Goal: Find specific page/section: Find specific page/section

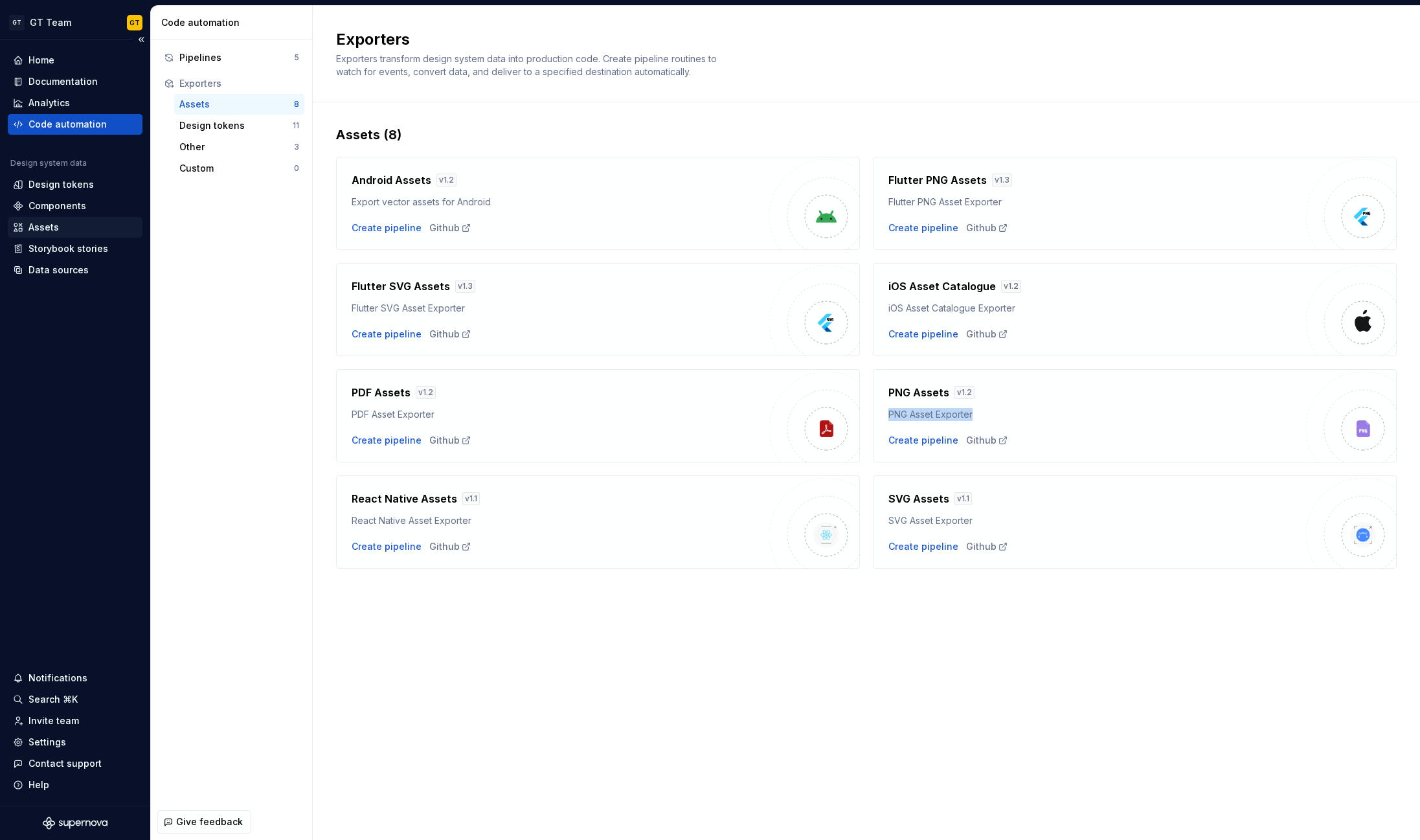
click at [86, 233] on div "Assets" at bounding box center [76, 227] width 125 height 13
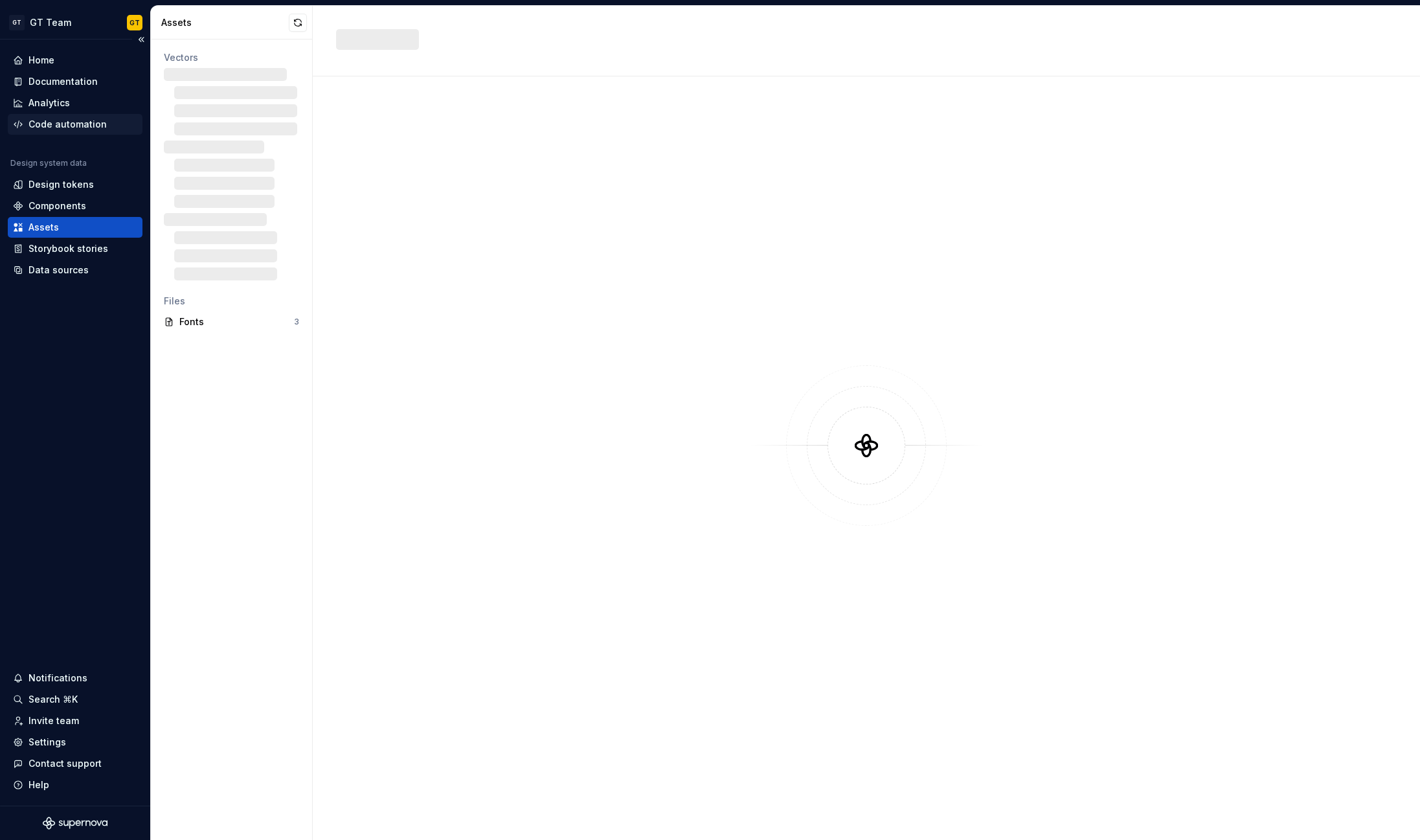
click at [73, 124] on div "Code automation" at bounding box center [68, 124] width 79 height 13
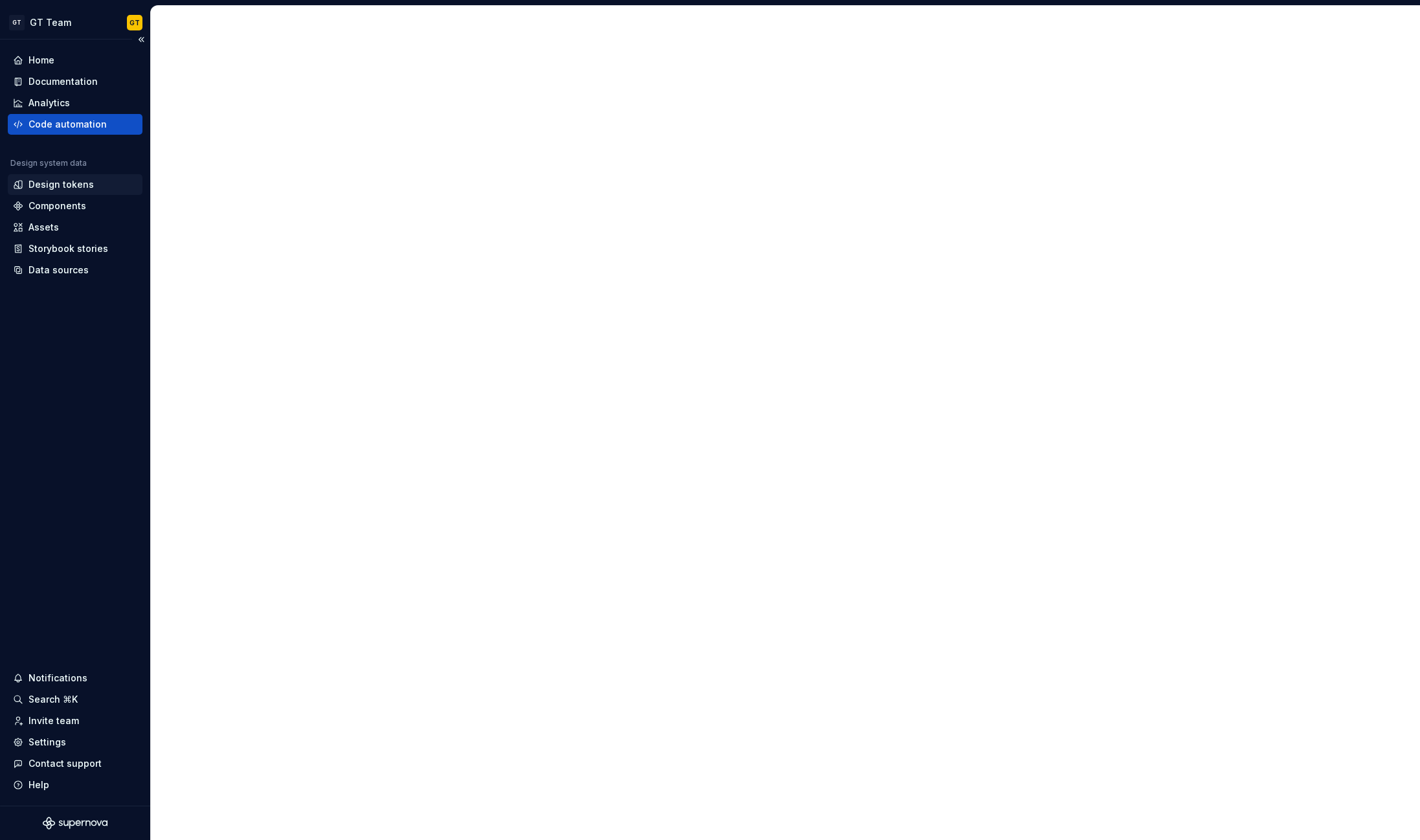
click at [67, 188] on div "Design tokens" at bounding box center [62, 185] width 65 height 13
click at [83, 183] on div "Design tokens" at bounding box center [62, 185] width 65 height 13
click at [98, 206] on div "Components" at bounding box center [76, 206] width 125 height 13
click at [90, 190] on div "Design tokens" at bounding box center [76, 185] width 125 height 13
click at [87, 104] on div "Analytics" at bounding box center [76, 103] width 125 height 13
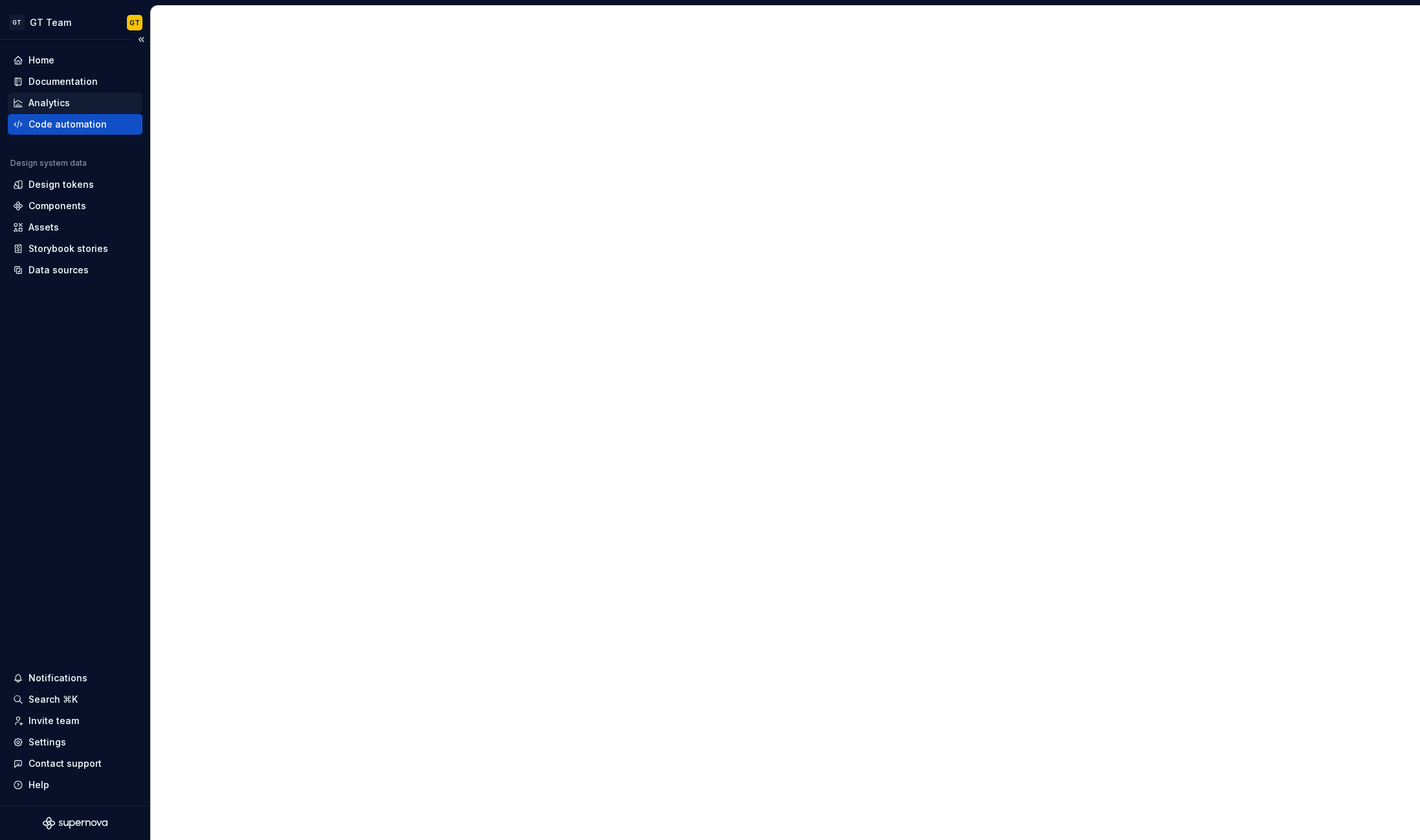
click at [83, 105] on div "Analytics" at bounding box center [76, 103] width 125 height 13
click at [98, 136] on div "Home Documentation Analytics Code automation Design system data Design tokens C…" at bounding box center [75, 165] width 135 height 230
click at [321, 177] on div at bounding box center [785, 423] width 1270 height 835
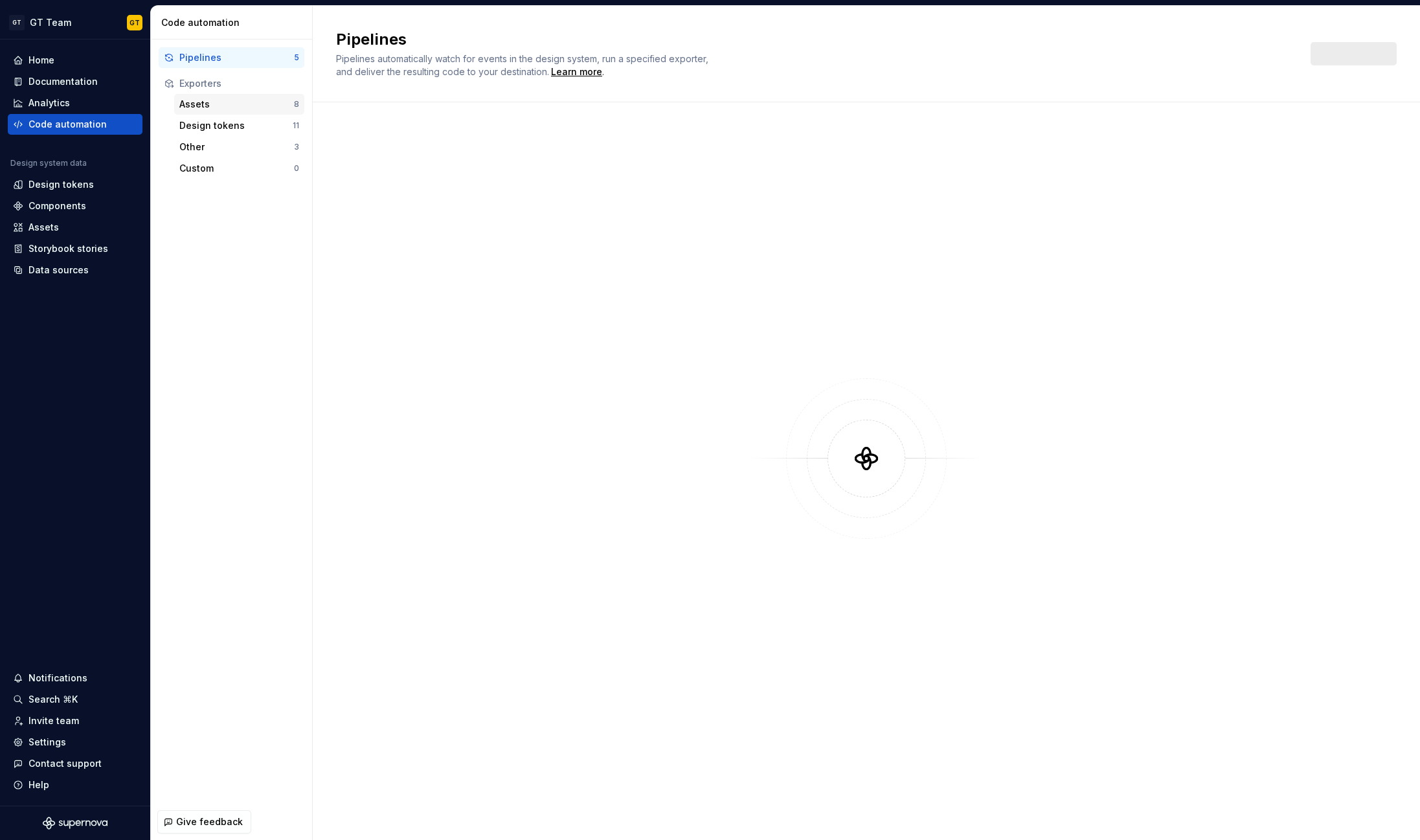
click at [220, 99] on div "Assets" at bounding box center [236, 104] width 114 height 13
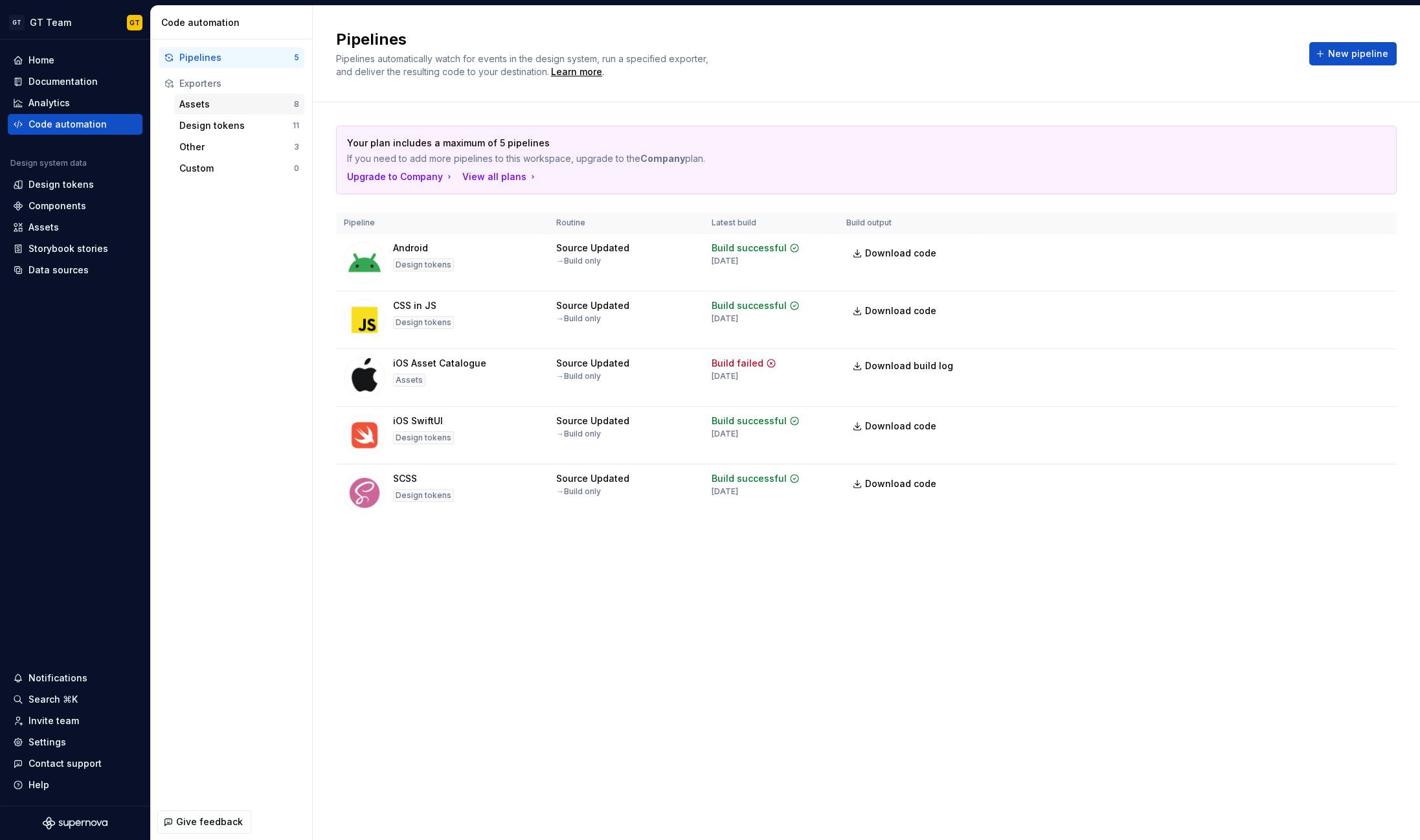
click at [250, 97] on div "Assets 8" at bounding box center [239, 104] width 130 height 21
click at [250, 98] on div "Assets" at bounding box center [236, 104] width 114 height 13
click at [255, 119] on div "Design tokens" at bounding box center [236, 125] width 114 height 13
click at [251, 125] on div "Design tokens" at bounding box center [236, 125] width 114 height 13
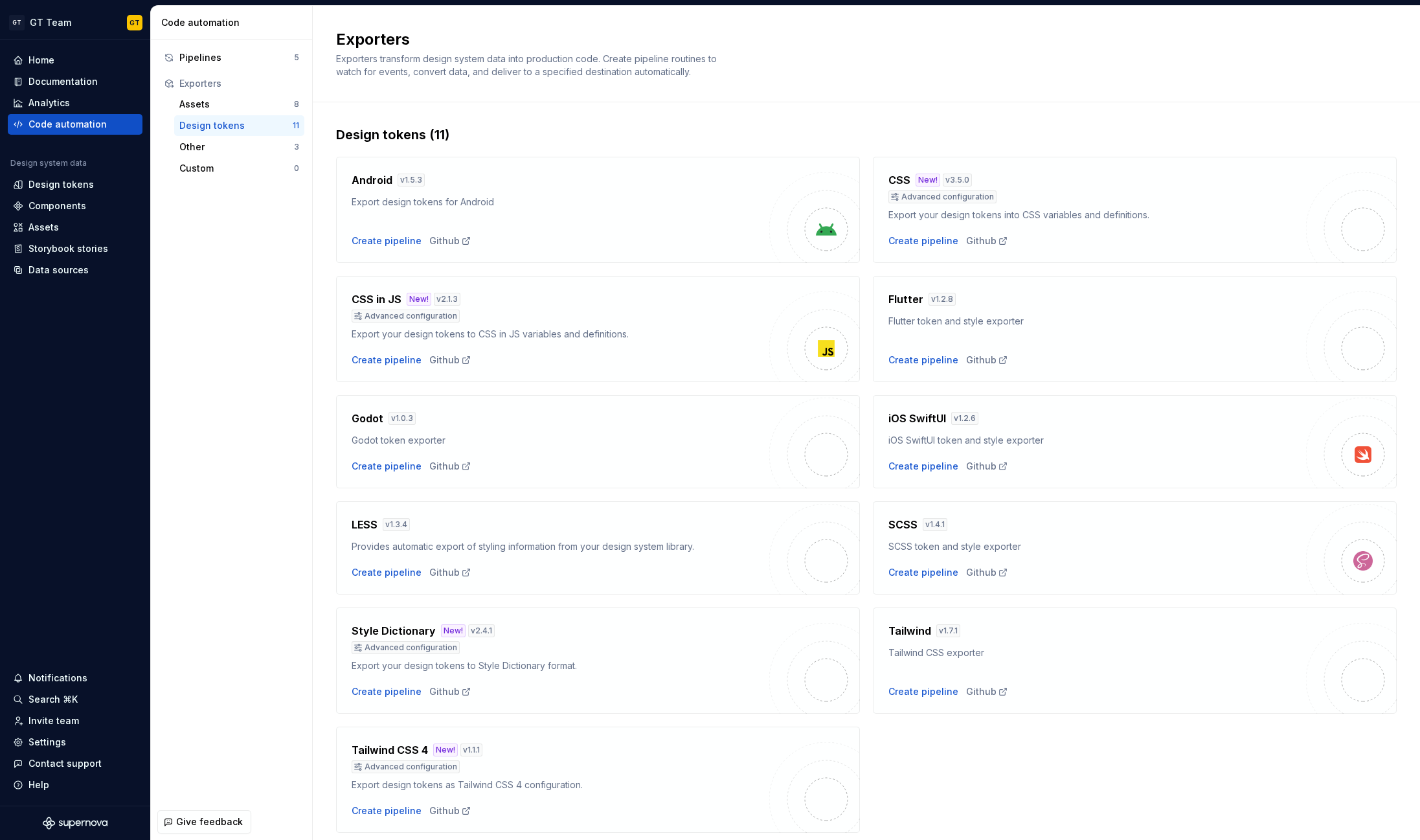
click at [223, 352] on div "Pipelines 5 Exporters Assets 8 Design tokens 11 Other 3 Custom 0" at bounding box center [231, 421] width 161 height 764
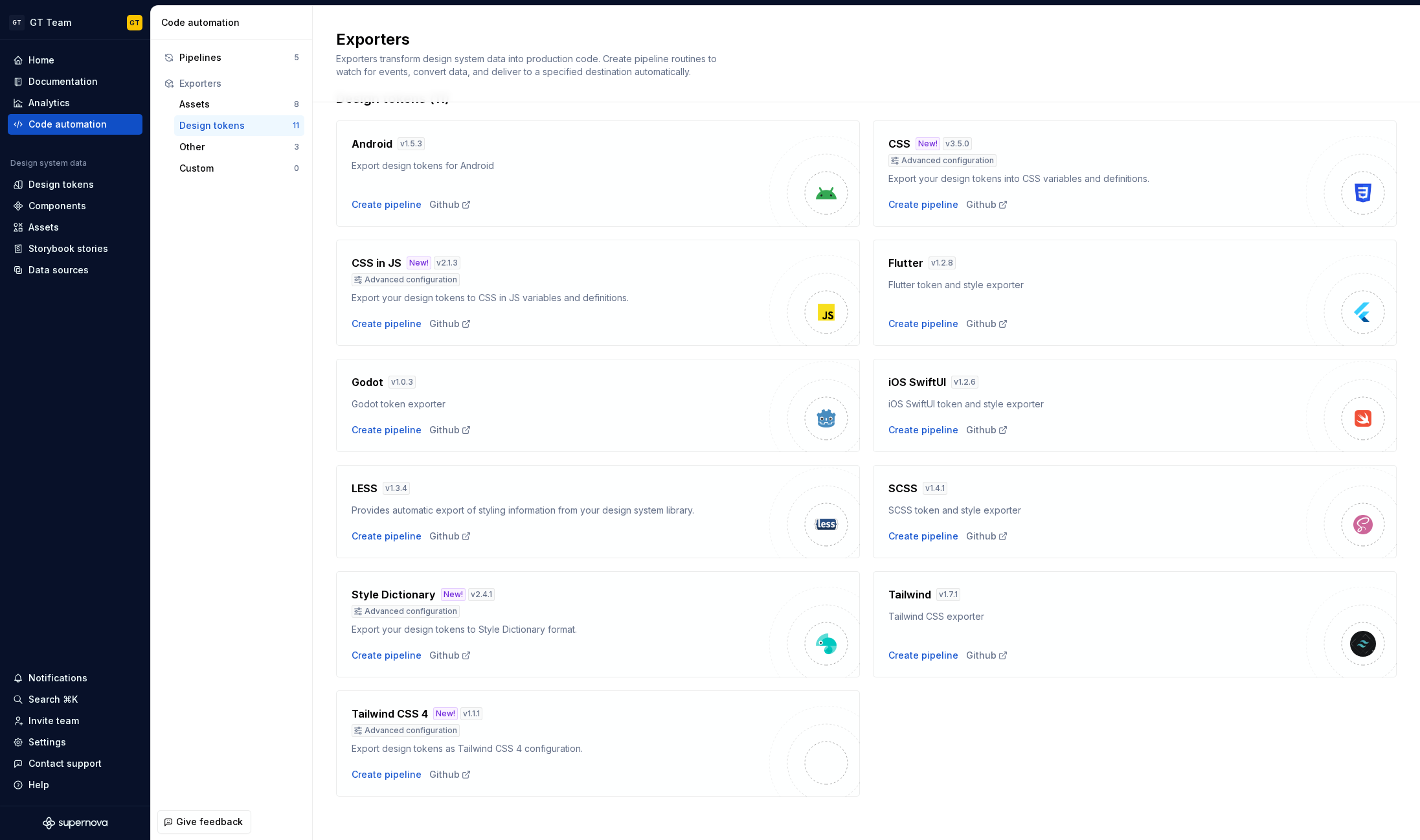
scroll to position [42, 0]
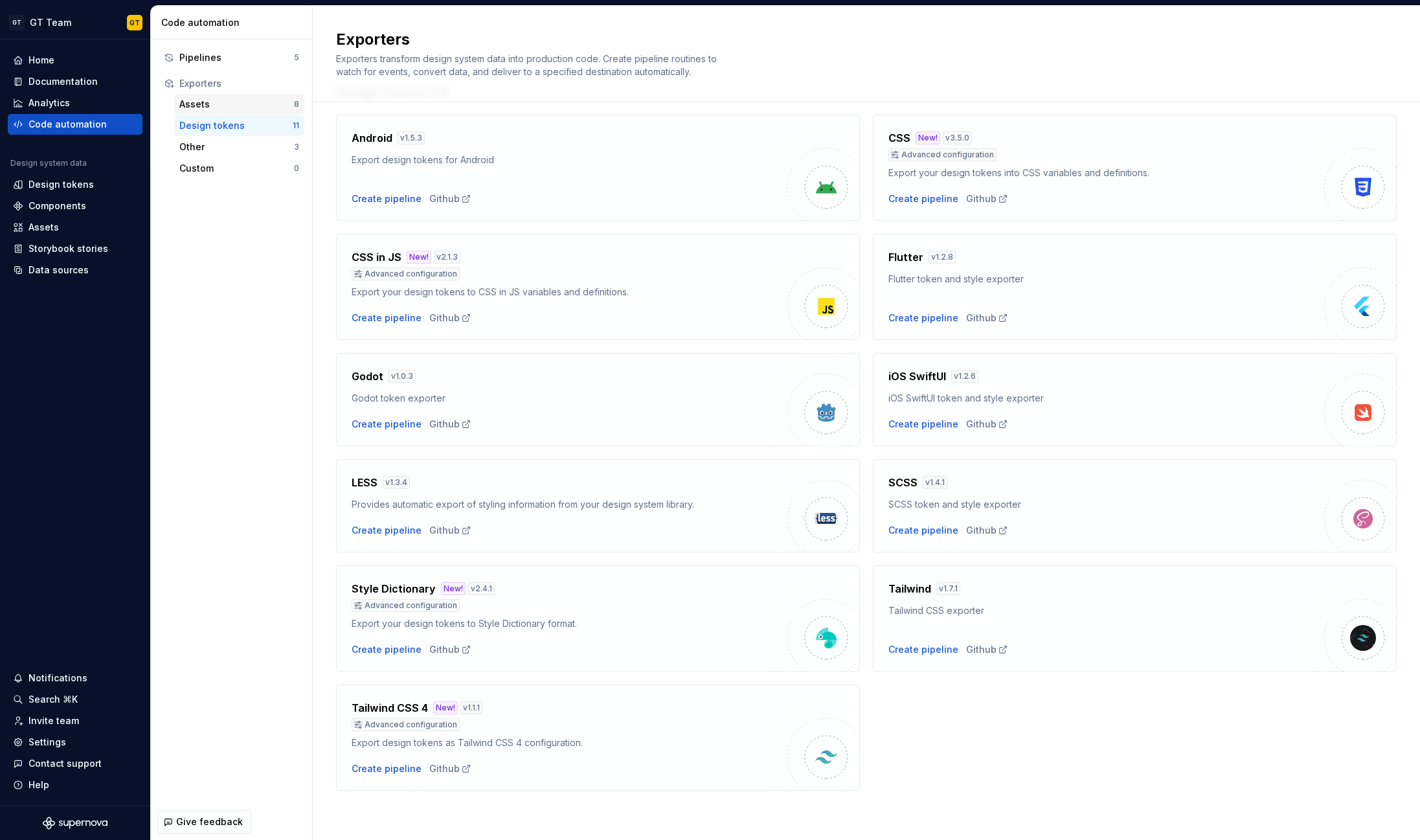
click at [217, 106] on div "Assets" at bounding box center [236, 104] width 114 height 13
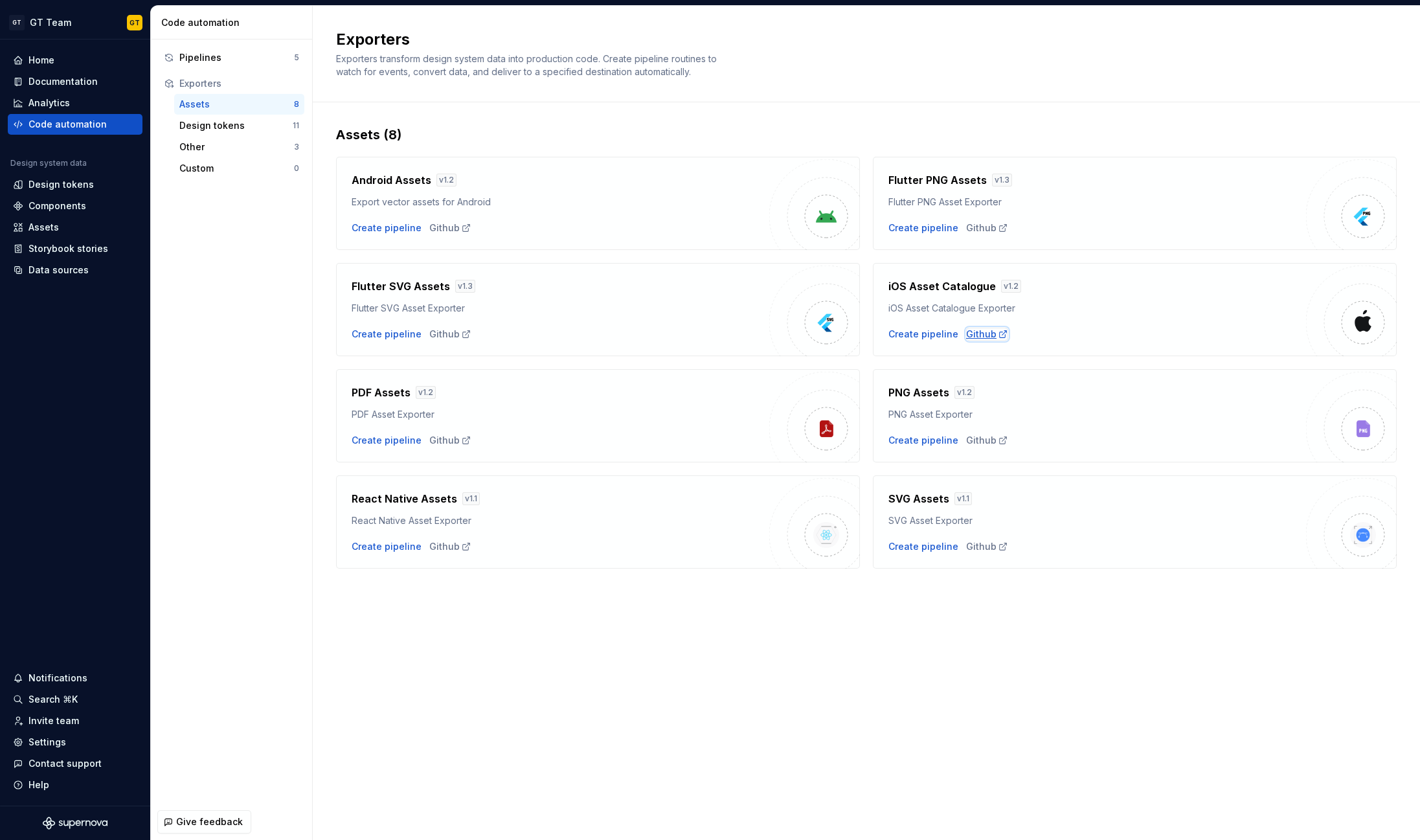
click at [979, 337] on div "Github" at bounding box center [987, 334] width 42 height 13
drag, startPoint x: 357, startPoint y: 521, endPoint x: 536, endPoint y: 510, distance: 179.3
click at [536, 510] on div "React Native Assets v 1.1 React Native Asset Exporter" at bounding box center [561, 508] width 417 height 37
click at [540, 512] on div "React Native Assets v 1.1 React Native Asset Exporter" at bounding box center [561, 508] width 417 height 37
drag, startPoint x: 538, startPoint y: 522, endPoint x: 350, endPoint y: 525, distance: 188.0
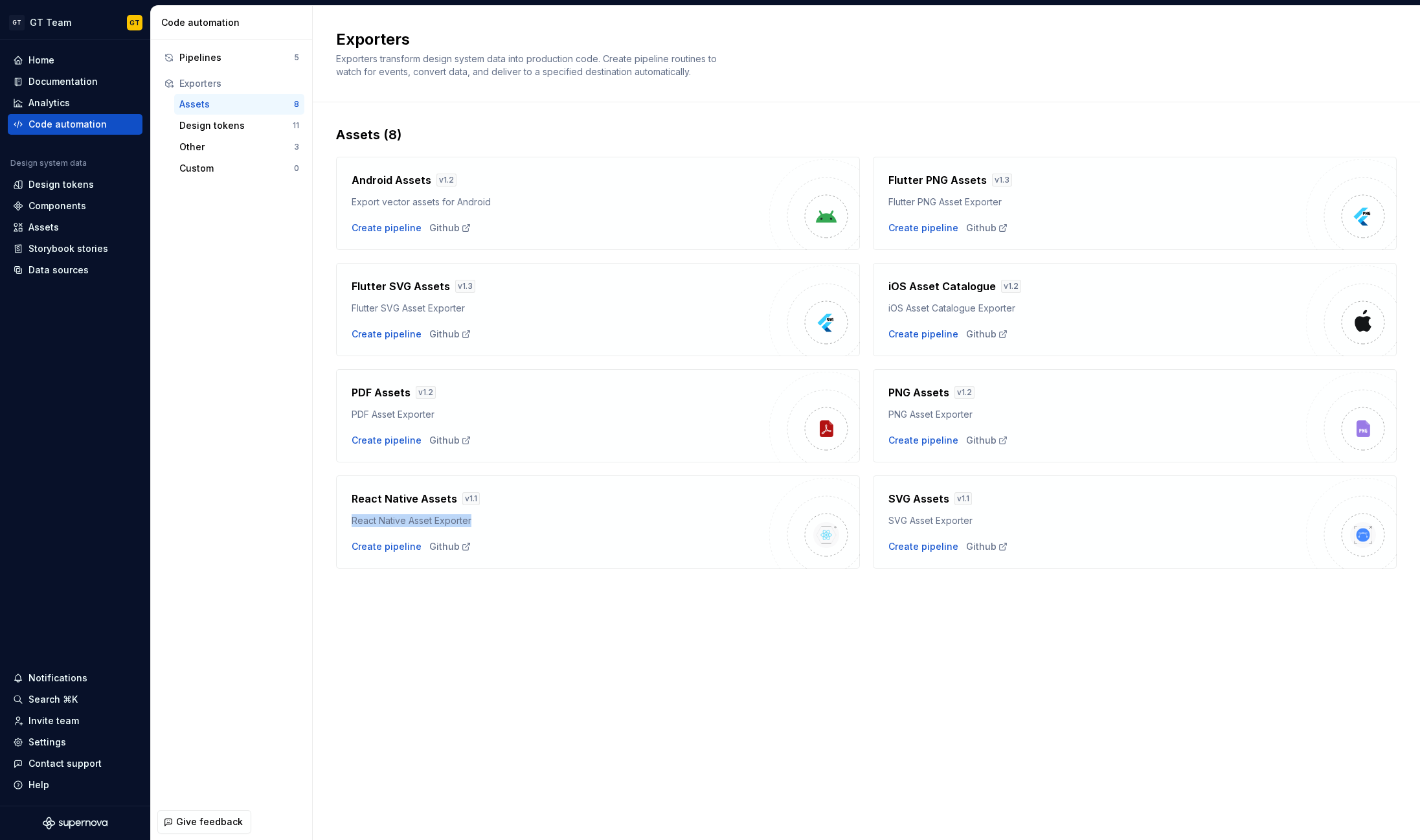
click at [350, 525] on div "React Native Assets v 1.1 React Native Asset Exporter Create pipeline Github" at bounding box center [598, 522] width 524 height 93
click at [974, 438] on div "Github" at bounding box center [987, 440] width 42 height 13
